Goal: Check status: Check status

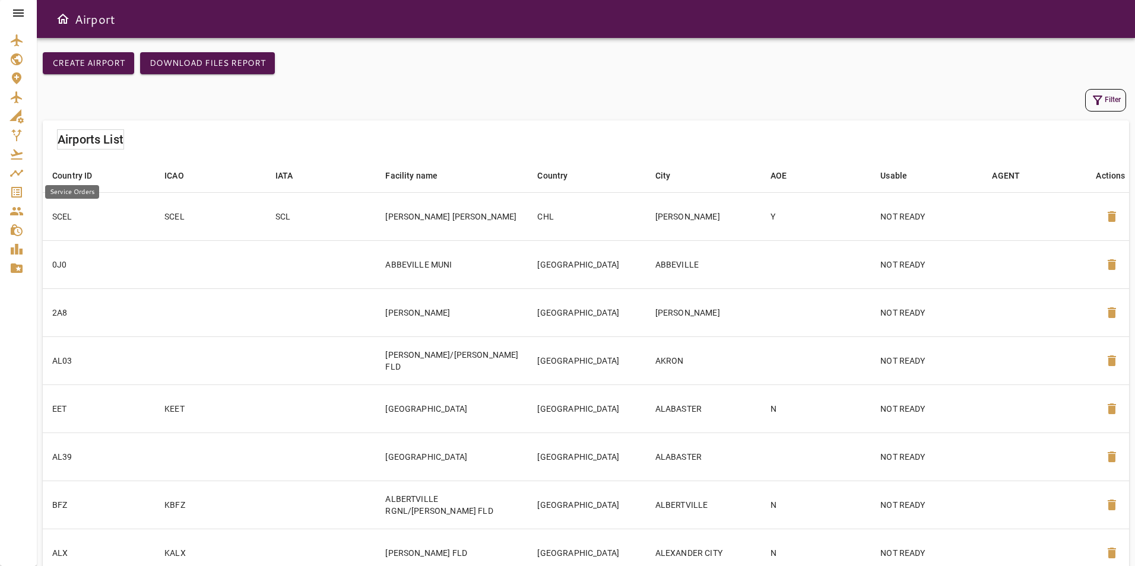
click at [22, 189] on icon "Service Orders" at bounding box center [16, 192] width 11 height 11
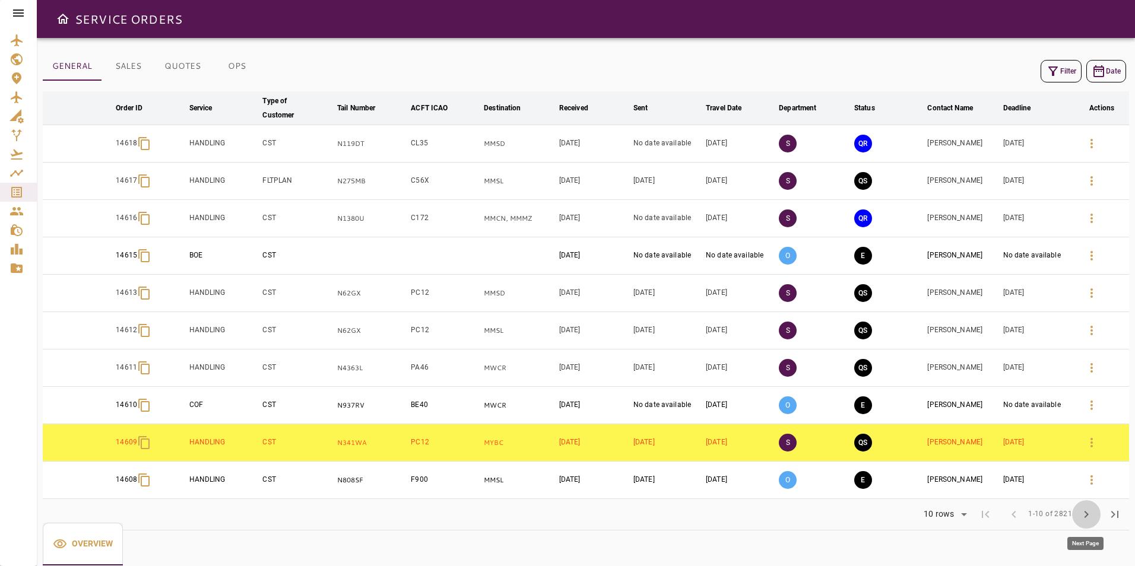
click at [1084, 516] on span "chevron_right" at bounding box center [1087, 515] width 14 height 14
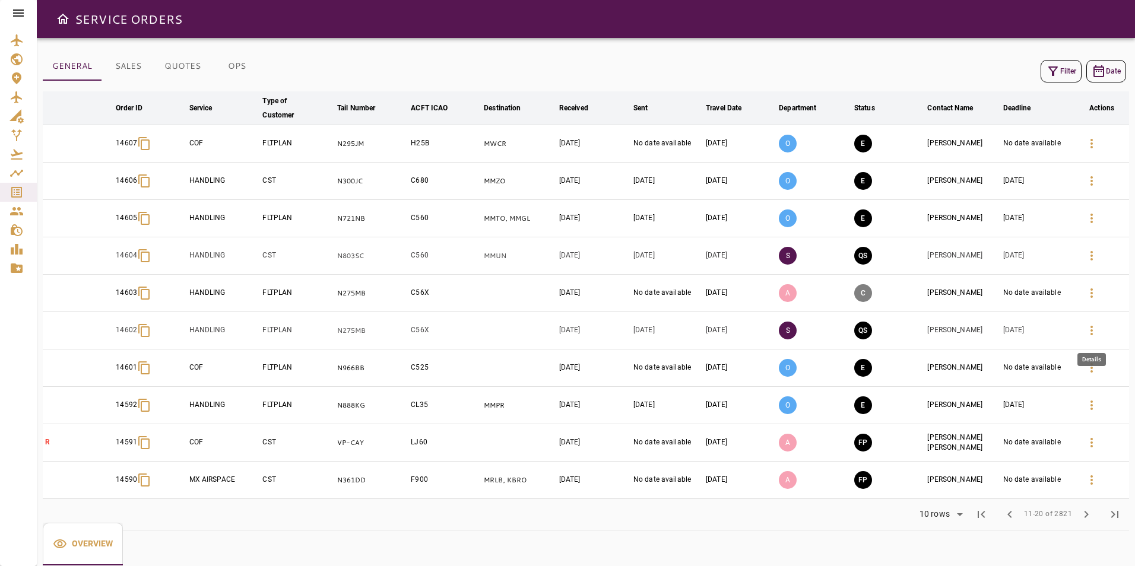
click at [1088, 331] on icon "button" at bounding box center [1092, 331] width 14 height 14
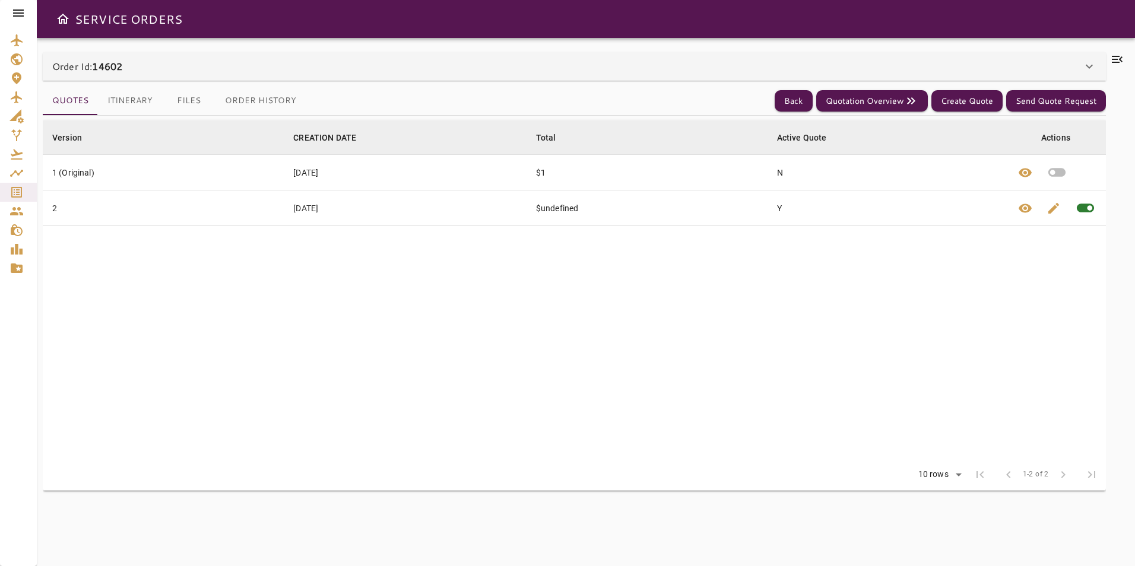
click at [315, 64] on div "Order Id: 14602" at bounding box center [567, 66] width 1030 height 14
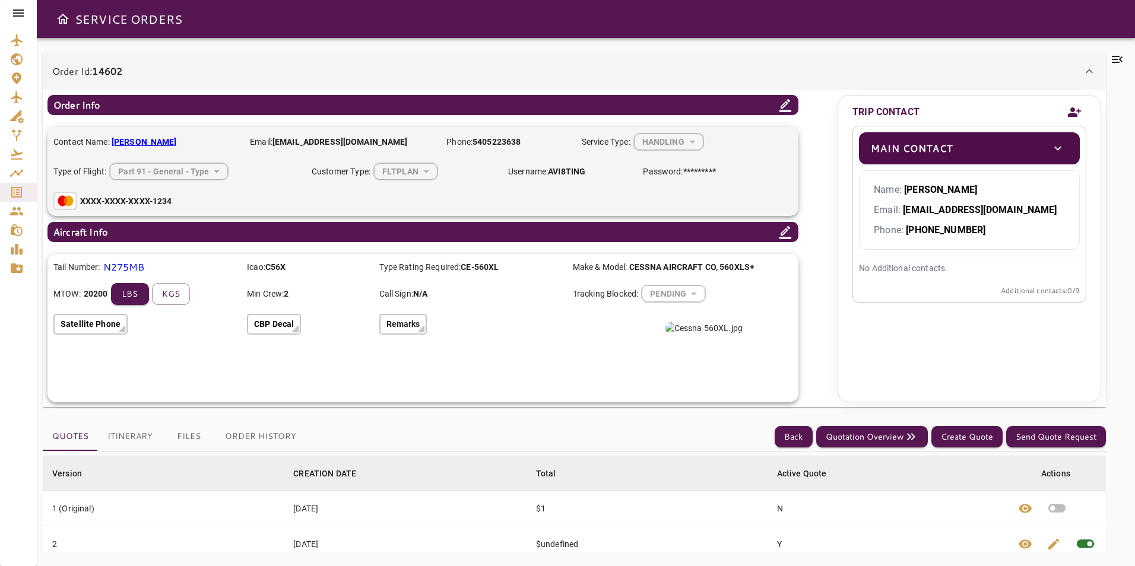
click at [306, 65] on div "Order Id: 14602" at bounding box center [567, 71] width 1030 height 14
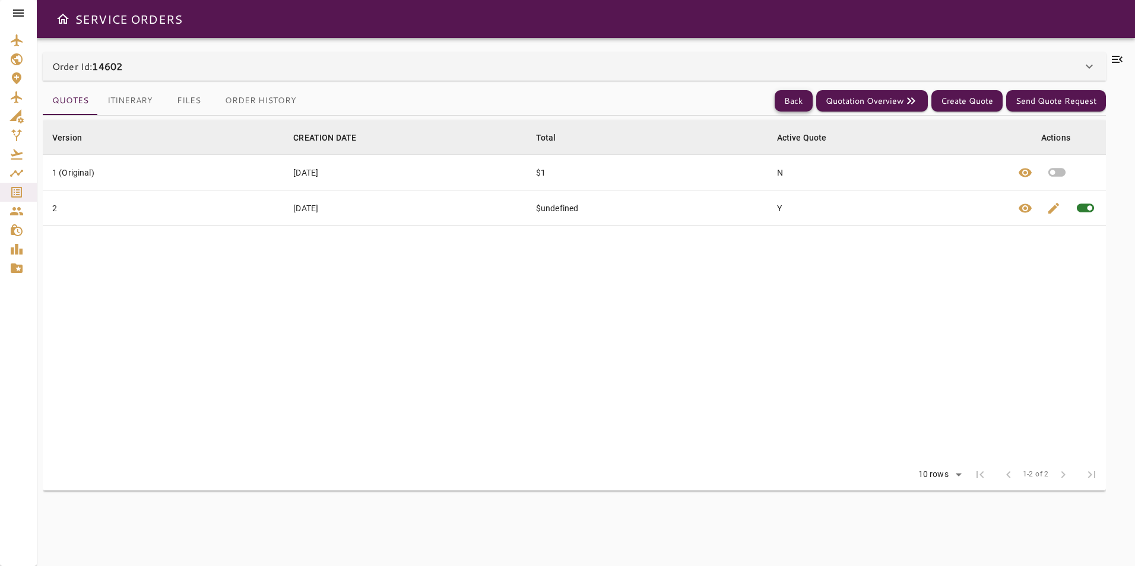
click at [790, 95] on button "Back" at bounding box center [794, 101] width 38 height 22
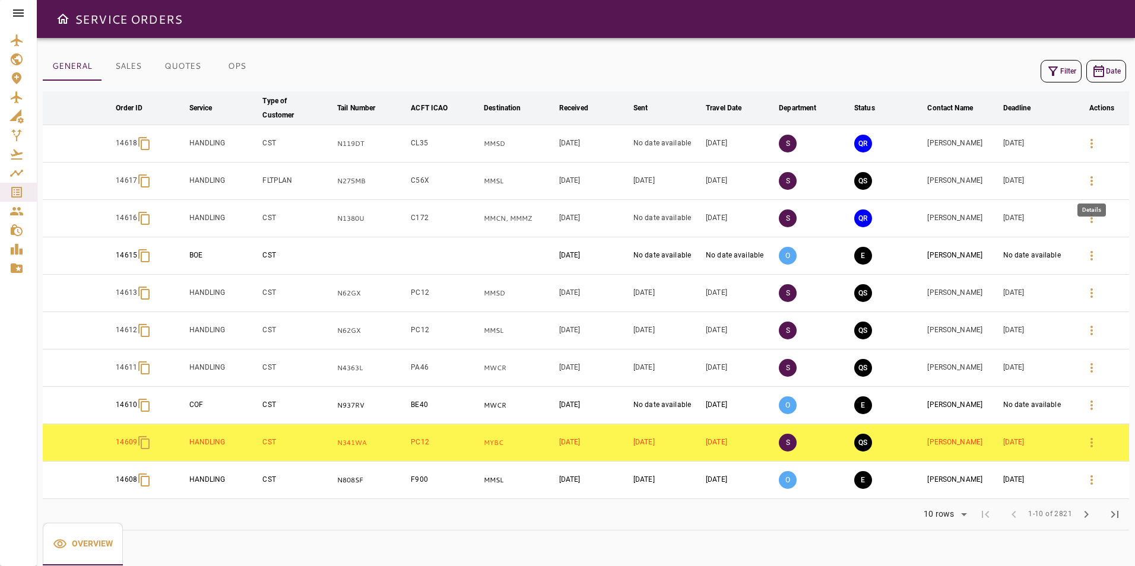
click at [1097, 185] on icon "button" at bounding box center [1092, 181] width 14 height 14
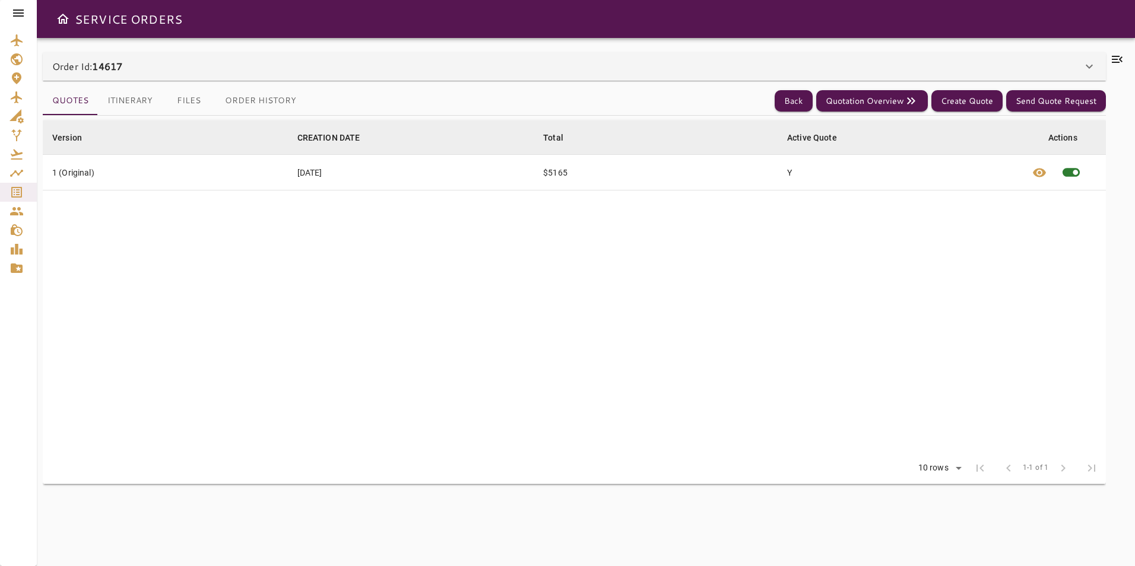
click at [290, 68] on div "Order Id: 14617" at bounding box center [567, 66] width 1030 height 14
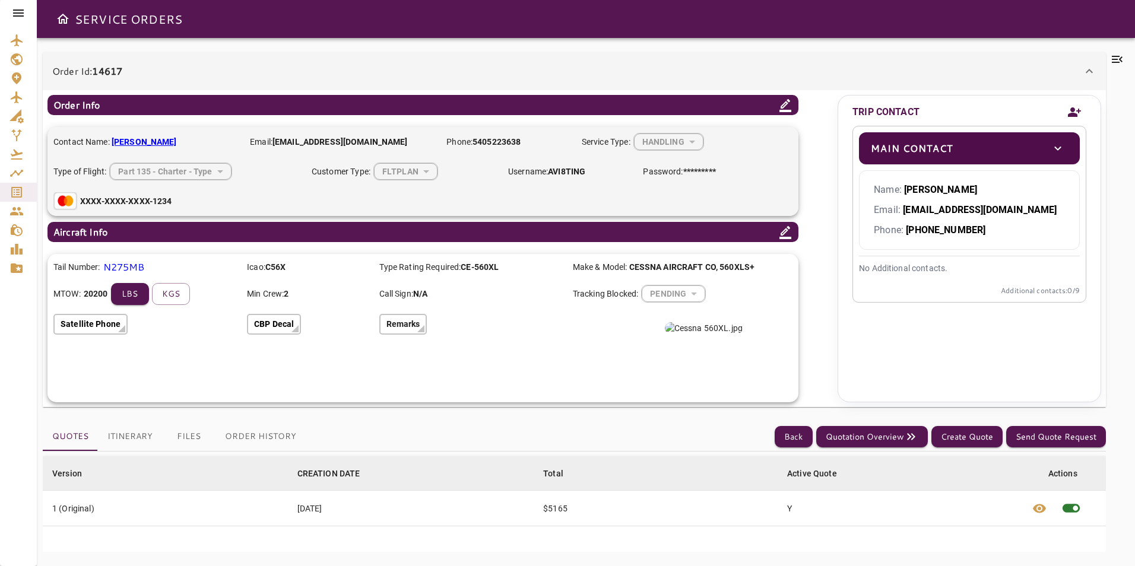
click at [261, 432] on button "Order History" at bounding box center [261, 437] width 90 height 29
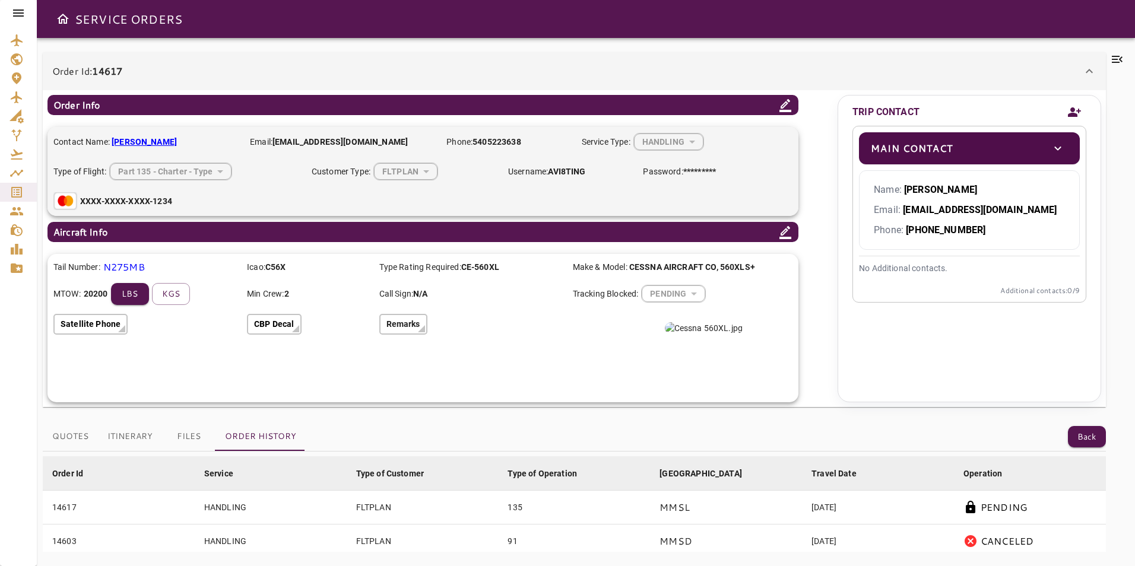
click at [21, 14] on icon at bounding box center [18, 13] width 14 height 14
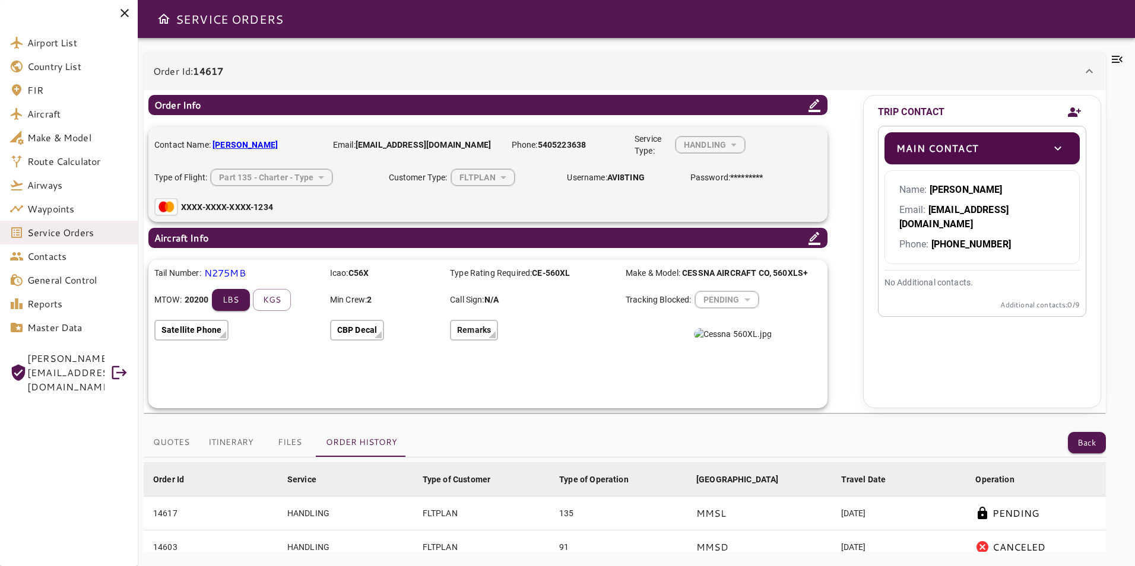
click at [67, 366] on div "[PERSON_NAME][EMAIL_ADDRESS][DOMAIN_NAME]" at bounding box center [65, 373] width 77 height 48
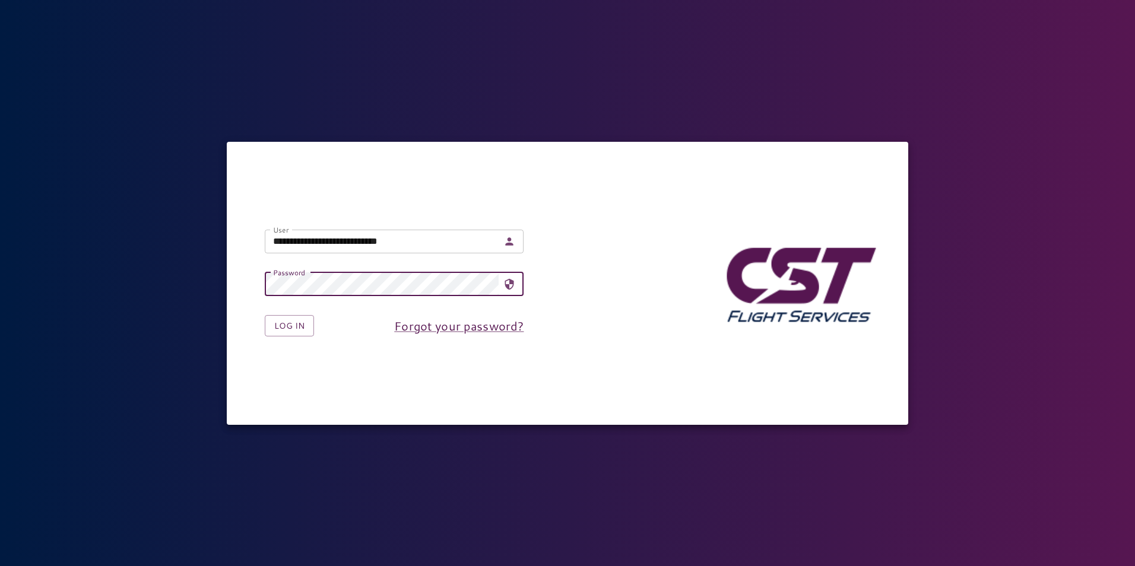
click at [351, 242] on input "**********" at bounding box center [382, 242] width 234 height 24
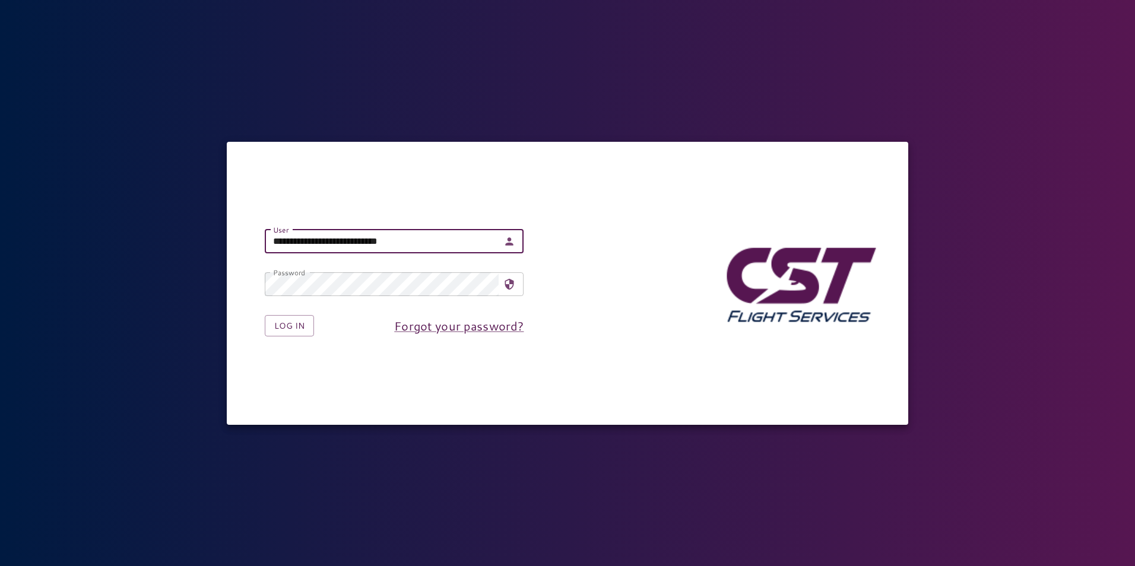
type input "**********"
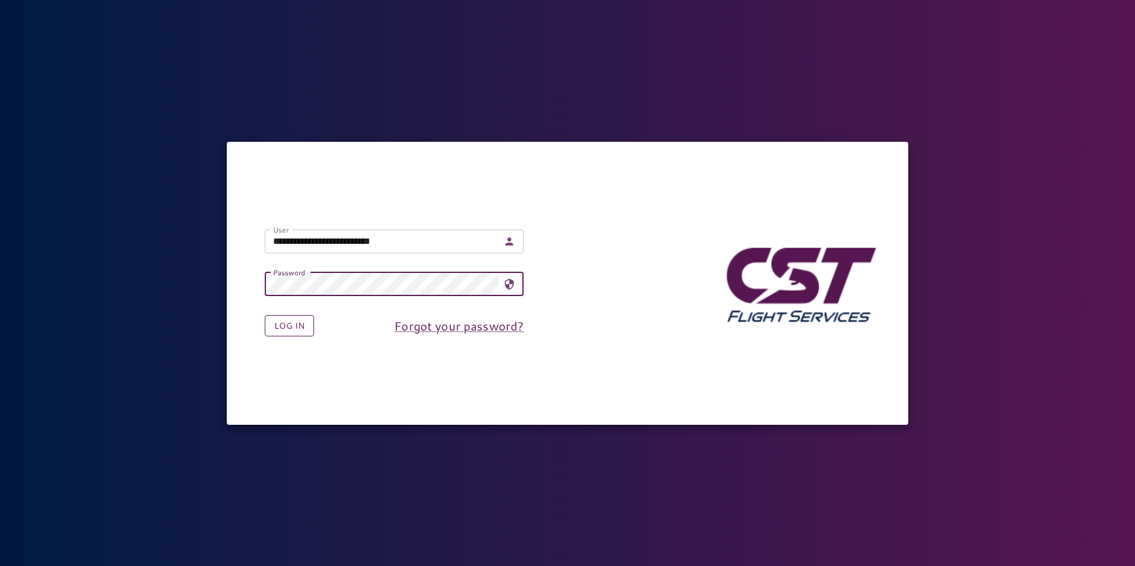
click at [286, 326] on button "Log in" at bounding box center [289, 326] width 49 height 22
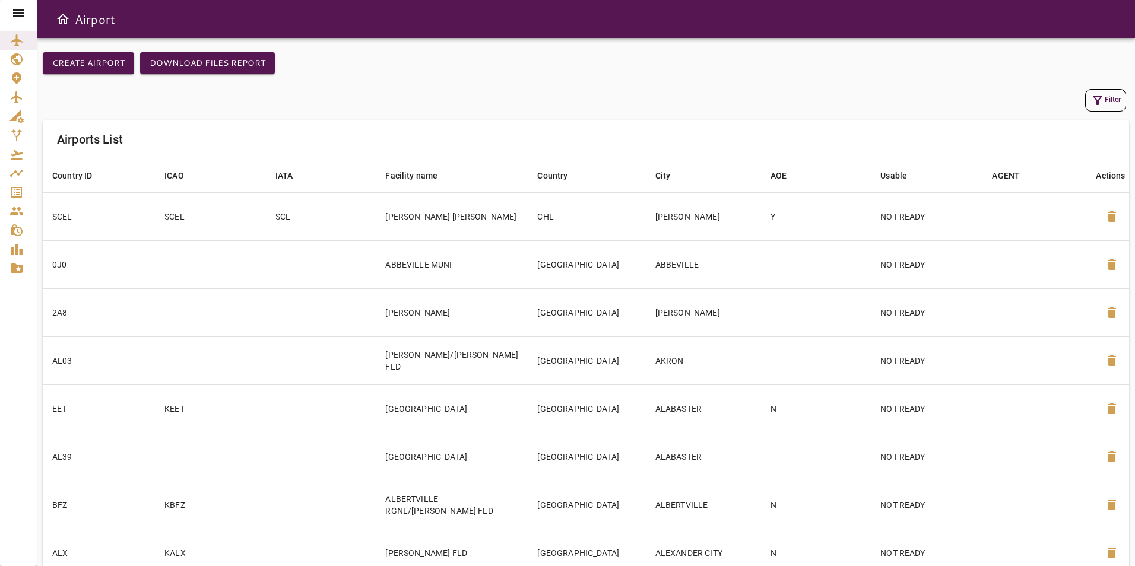
click at [17, 14] on icon at bounding box center [18, 13] width 14 height 14
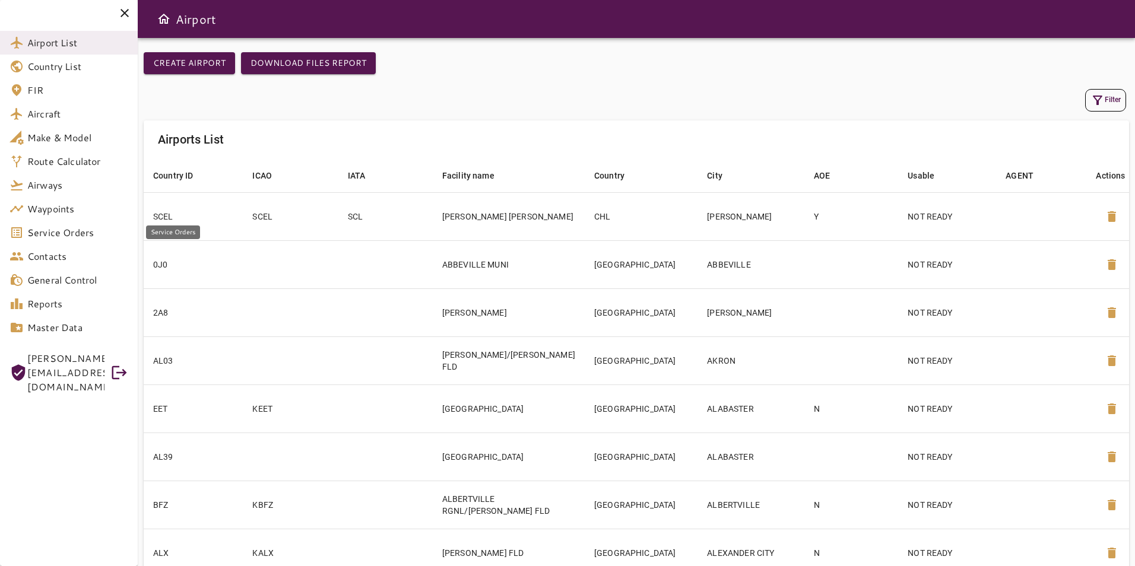
click at [54, 239] on span "Service Orders" at bounding box center [77, 233] width 101 height 14
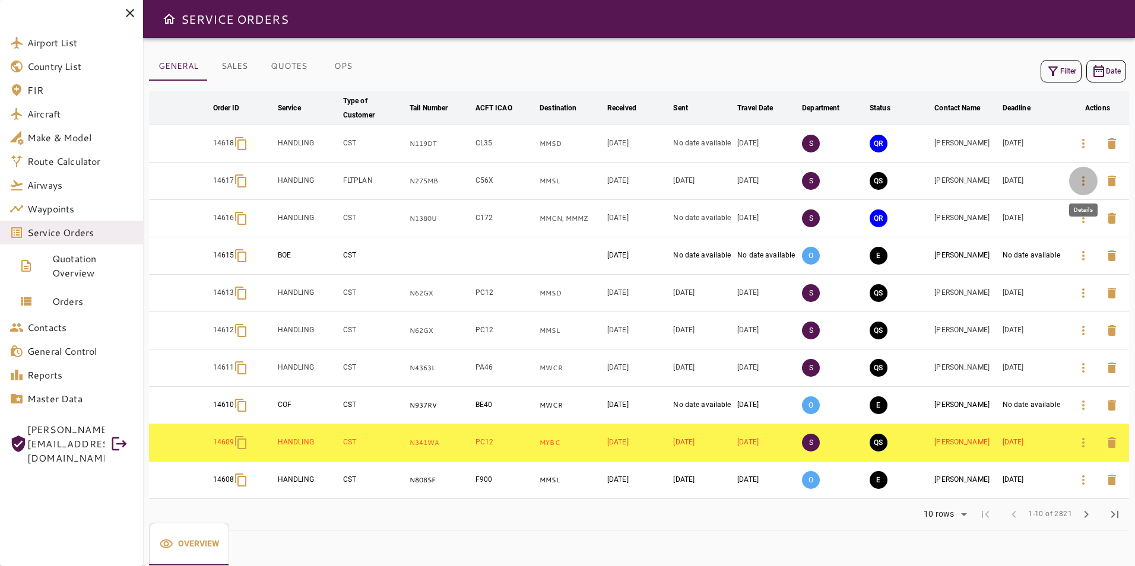
click at [1075, 184] on button "button" at bounding box center [1083, 181] width 29 height 29
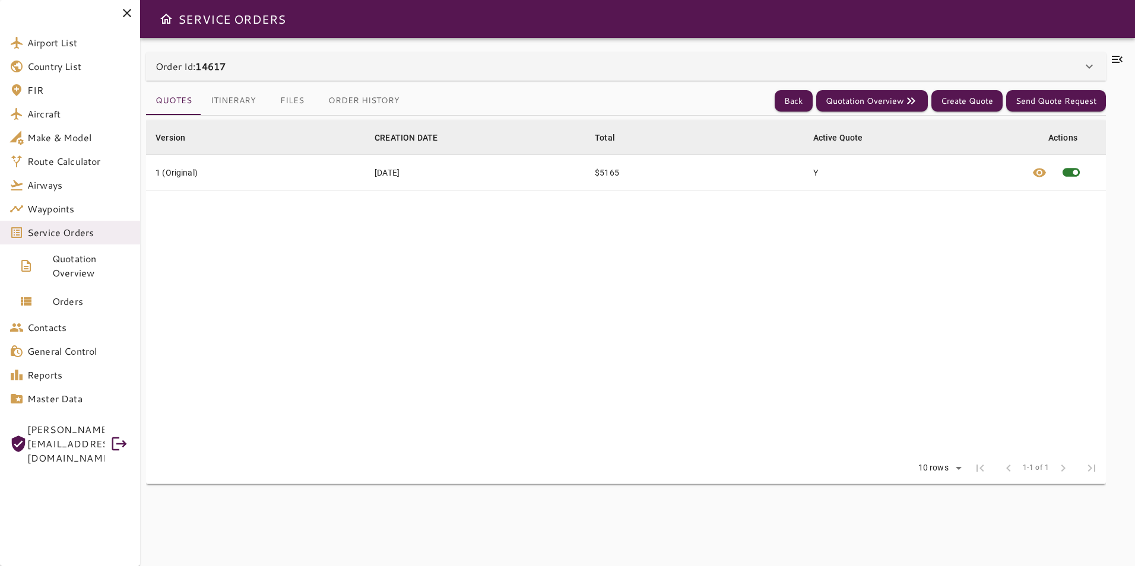
click at [344, 62] on div "Order Id: 14617" at bounding box center [619, 66] width 927 height 14
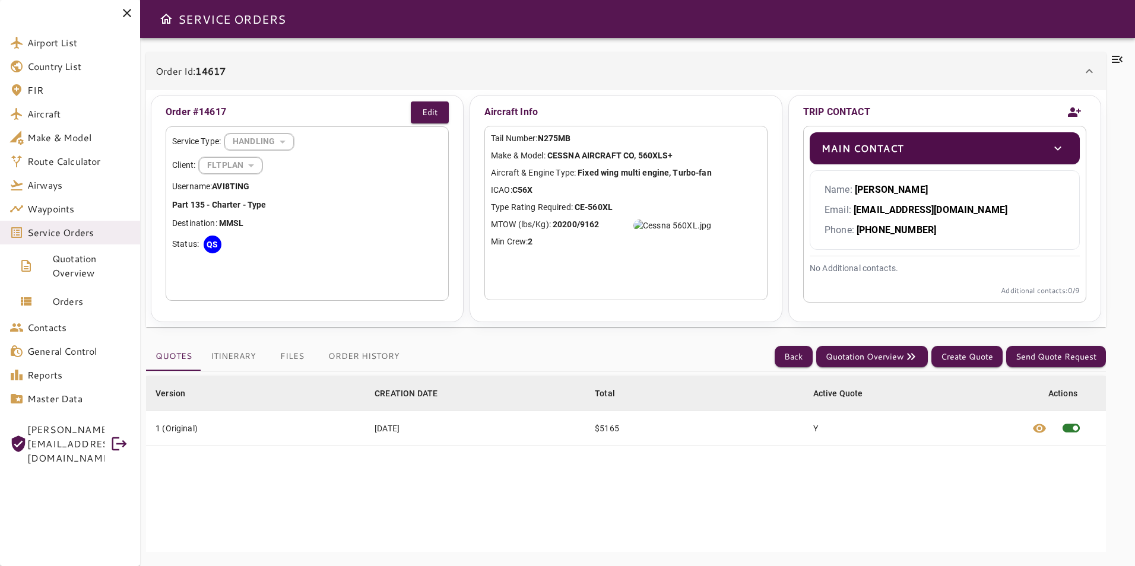
click at [365, 356] on button "Order History" at bounding box center [364, 357] width 90 height 29
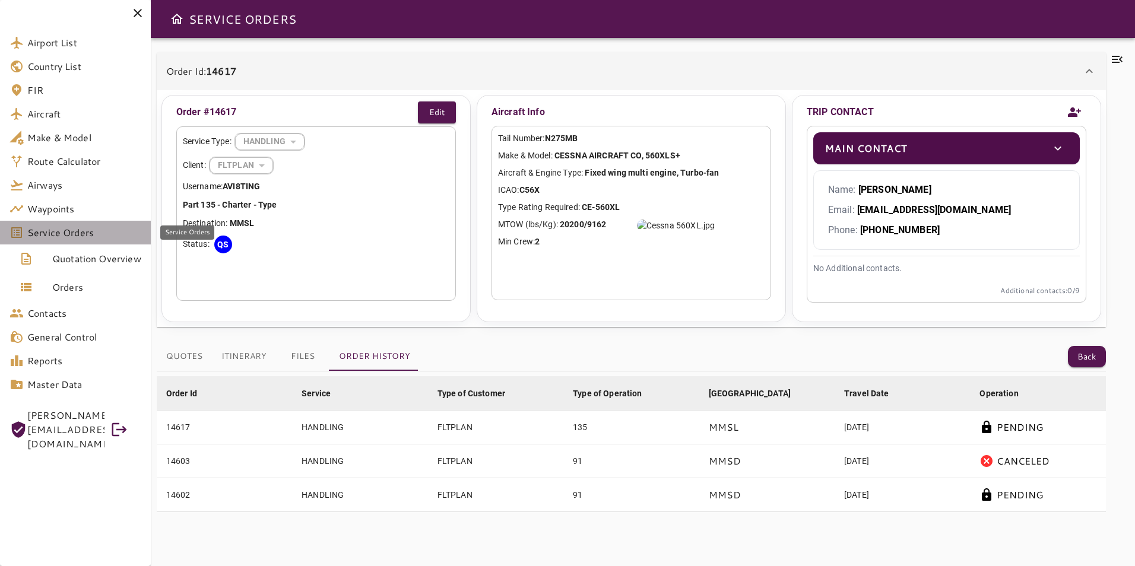
click at [83, 235] on span "Service Orders" at bounding box center [84, 233] width 114 height 14
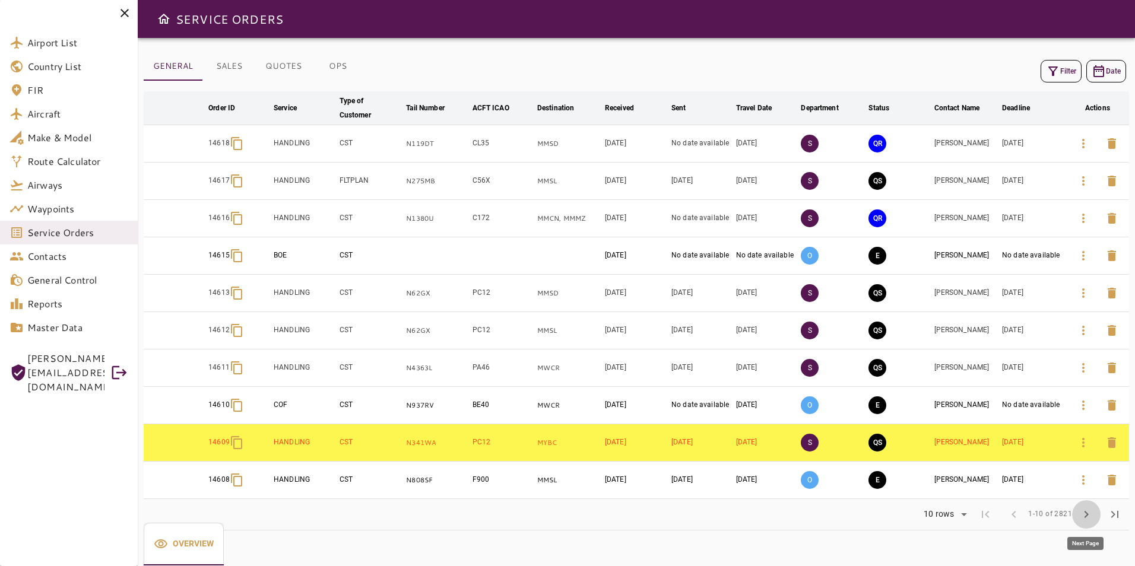
click at [1077, 512] on button "chevron_right" at bounding box center [1086, 515] width 29 height 29
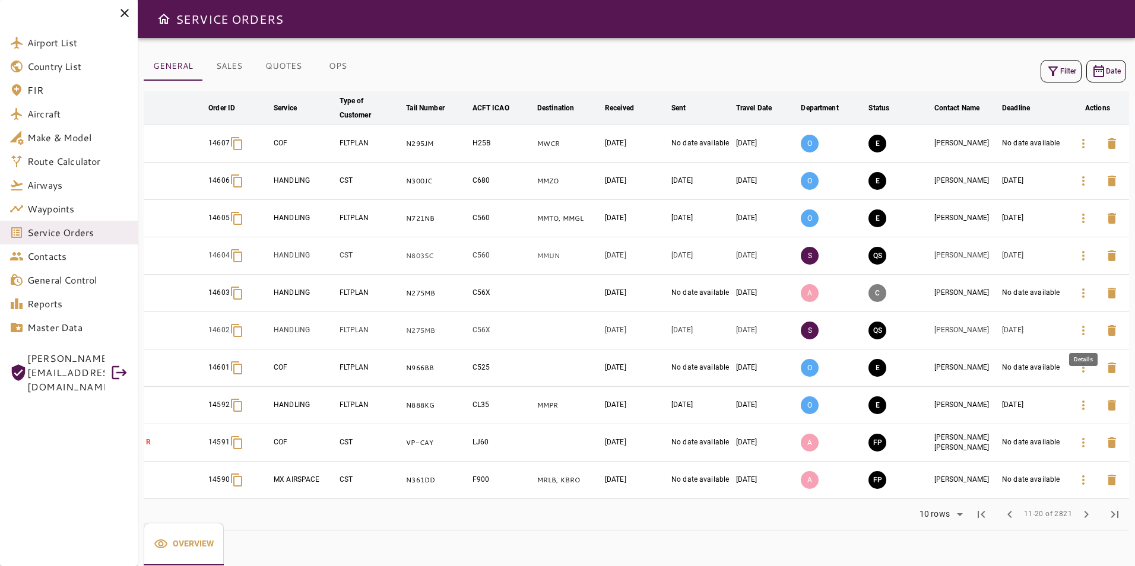
click at [1082, 330] on icon "button" at bounding box center [1084, 331] width 14 height 14
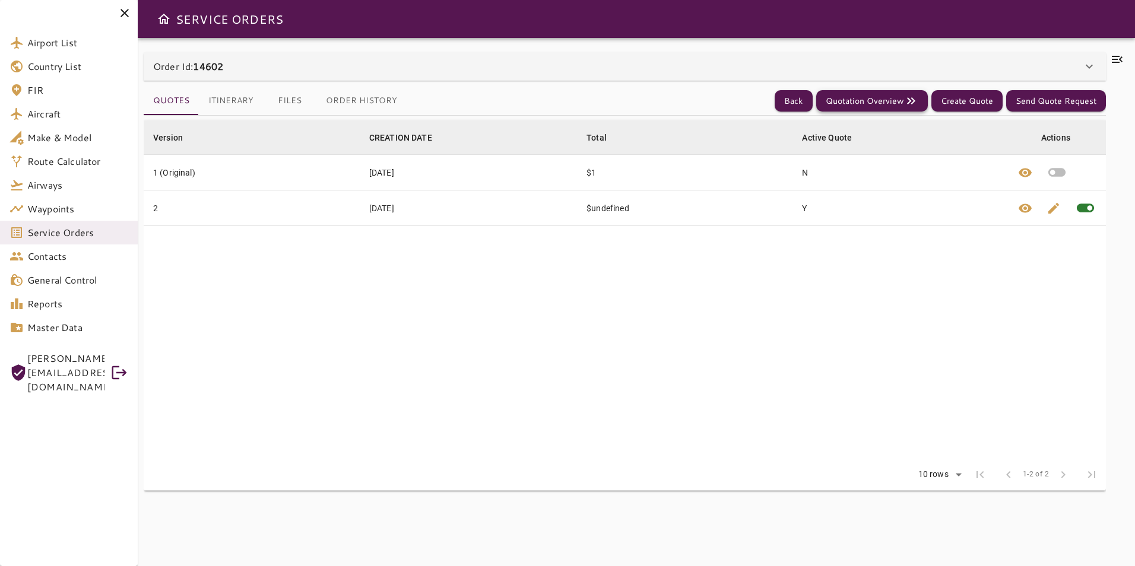
click at [891, 105] on button "Quotation Overview" at bounding box center [872, 101] width 112 height 22
